Goal: Check status: Check status

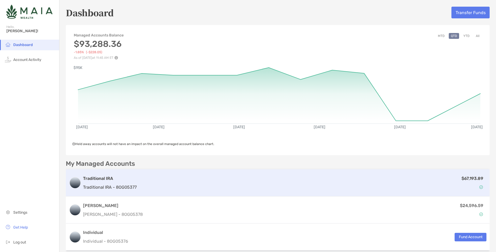
scroll to position [30, 0]
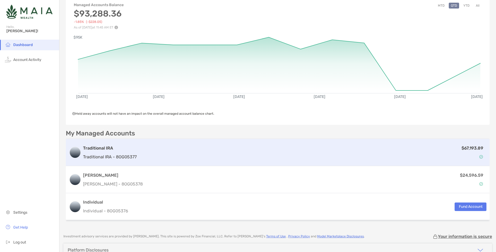
click at [175, 150] on div "$67,193.89" at bounding box center [313, 152] width 348 height 15
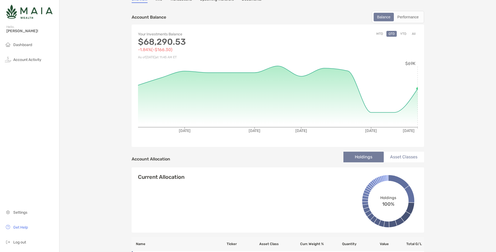
scroll to position [30, 0]
click at [402, 35] on button "YTD" at bounding box center [403, 34] width 10 height 6
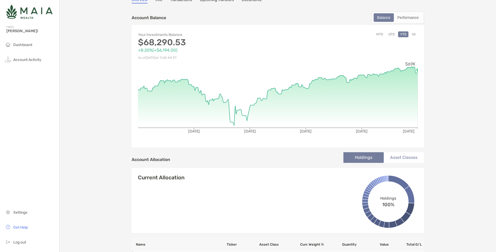
click at [413, 35] on button "All" at bounding box center [414, 34] width 8 height 6
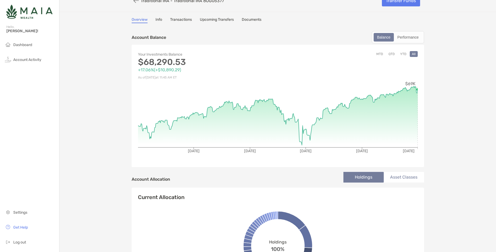
scroll to position [0, 0]
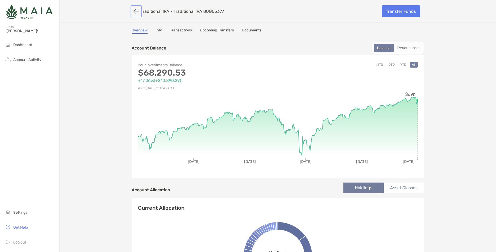
click at [133, 7] on button "button" at bounding box center [136, 11] width 9 height 10
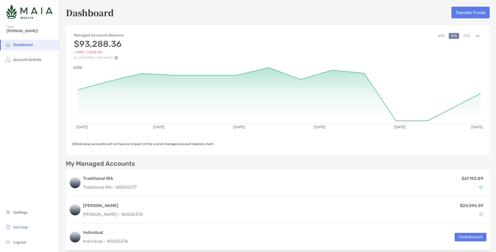
click at [478, 35] on button "All" at bounding box center [478, 36] width 8 height 6
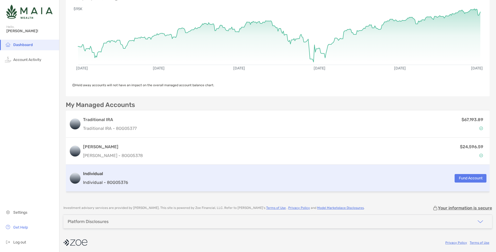
scroll to position [61, 0]
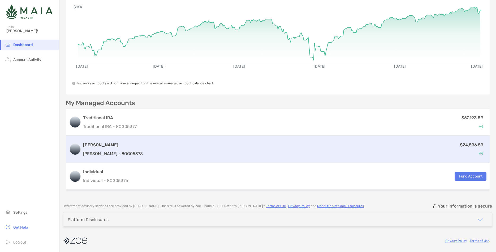
click at [205, 152] on div "$24,596.59" at bounding box center [316, 148] width 342 height 15
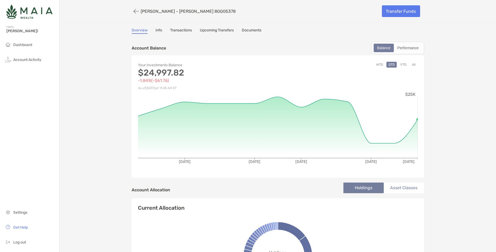
click at [413, 65] on button "All" at bounding box center [414, 65] width 8 height 6
